Goal: Information Seeking & Learning: Learn about a topic

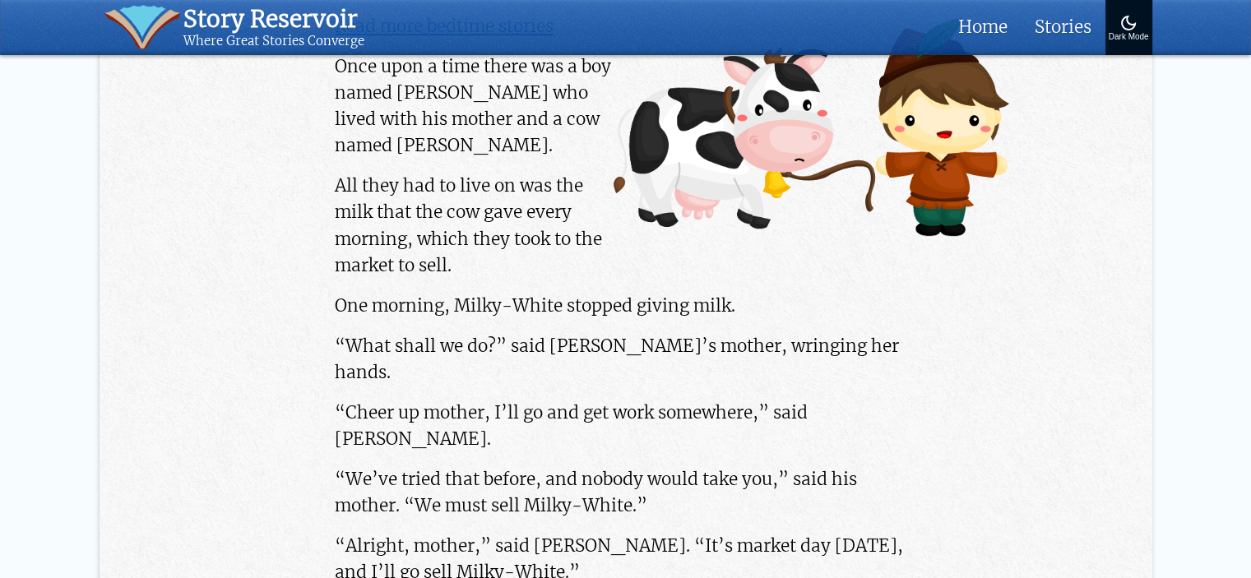
scroll to position [670, 0]
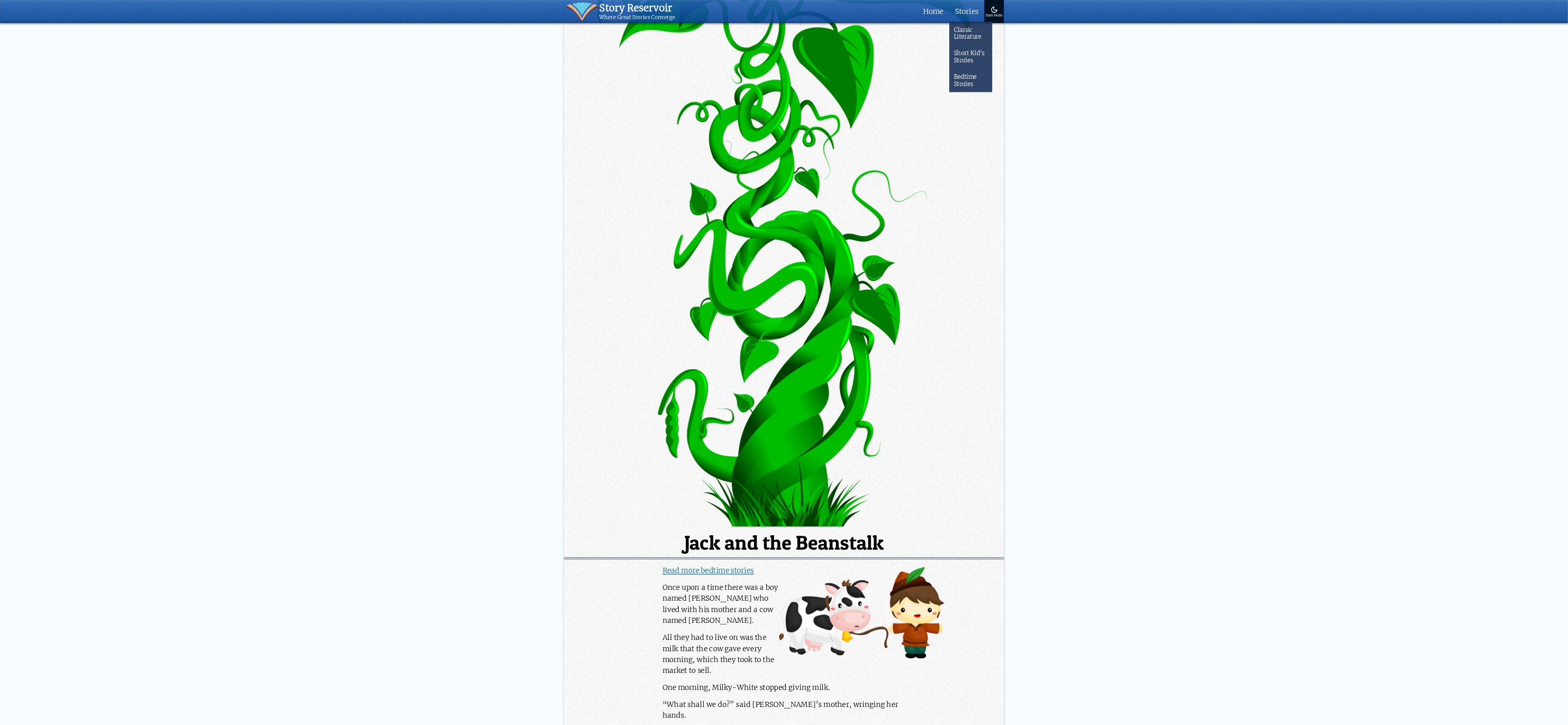
scroll to position [206, 0]
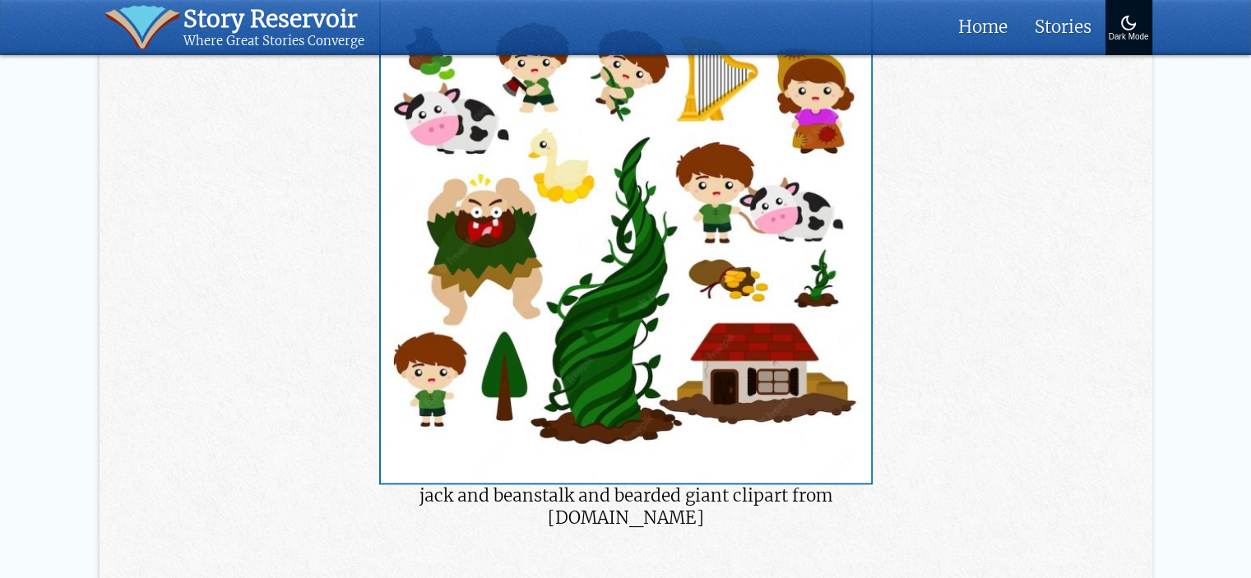
scroll to position [2006, 0]
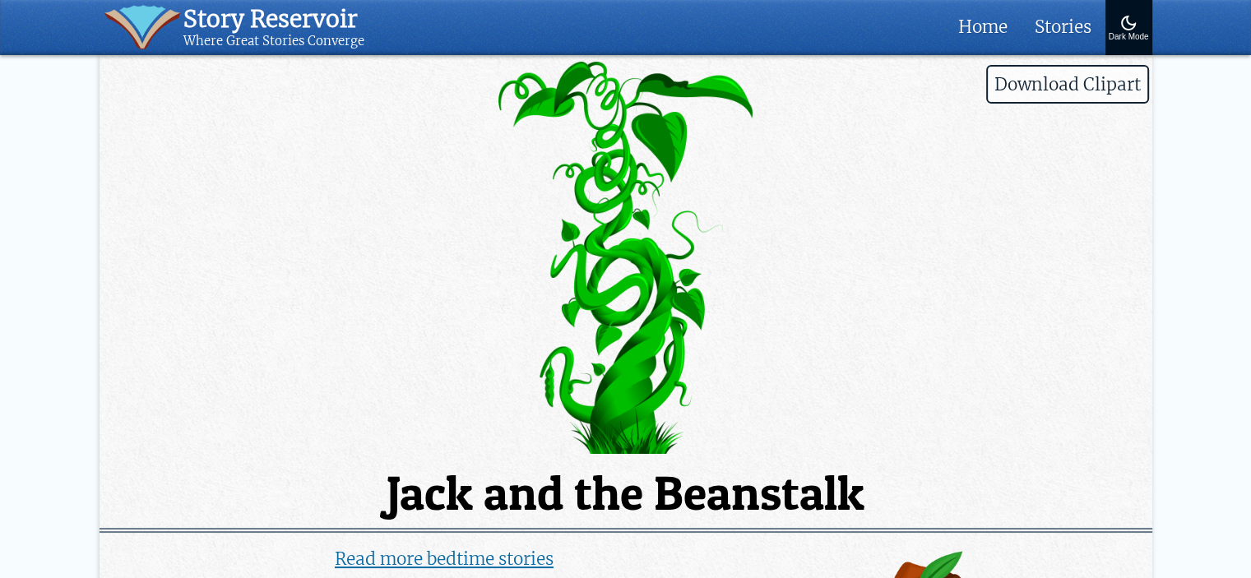
click at [472, 427] on img at bounding box center [625, 258] width 1052 height 393
